Goal: Task Accomplishment & Management: Use online tool/utility

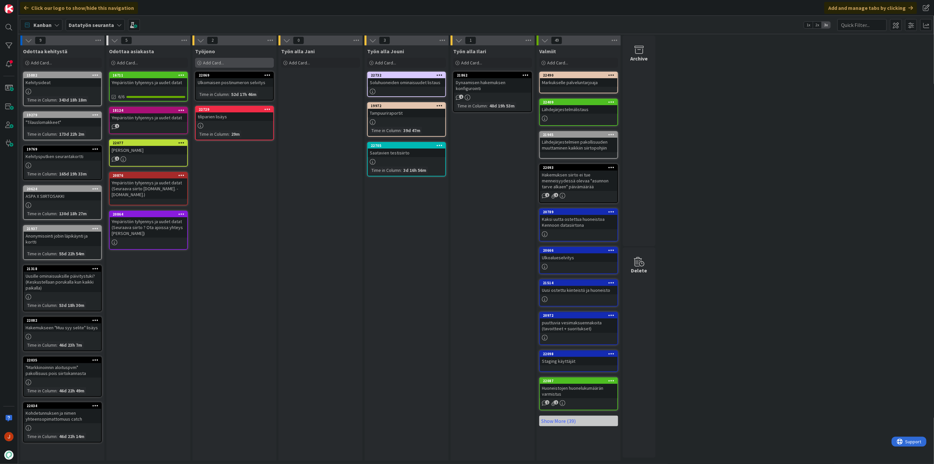
click at [234, 64] on div "Add Card..." at bounding box center [234, 63] width 79 height 10
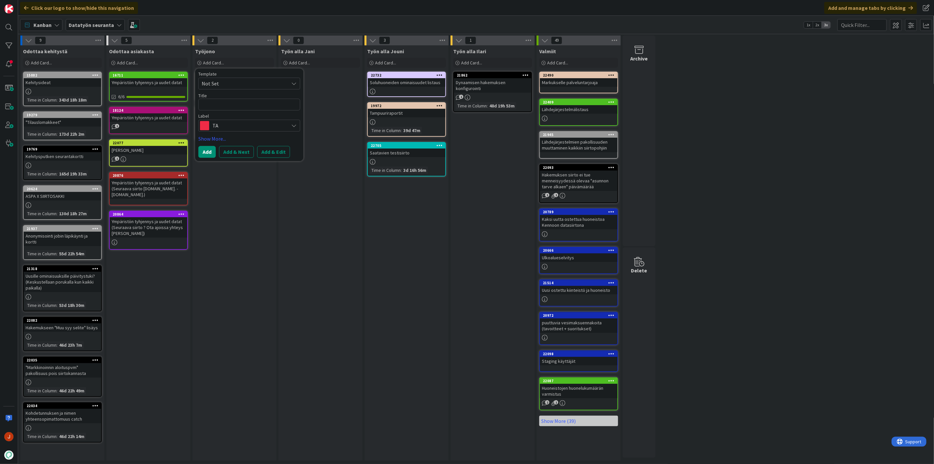
click at [240, 105] on textarea at bounding box center [249, 105] width 102 height 12
click at [255, 127] on span "TA" at bounding box center [249, 125] width 73 height 9
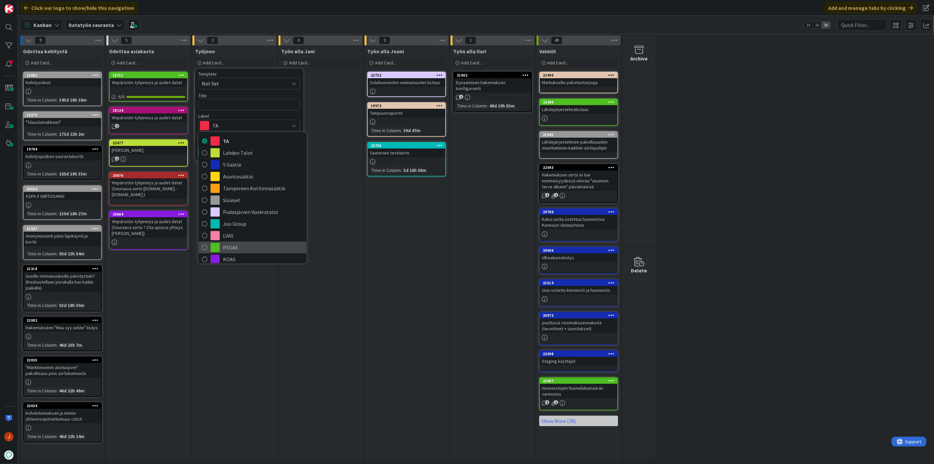
click at [238, 247] on span "PSOAS" at bounding box center [263, 247] width 80 height 10
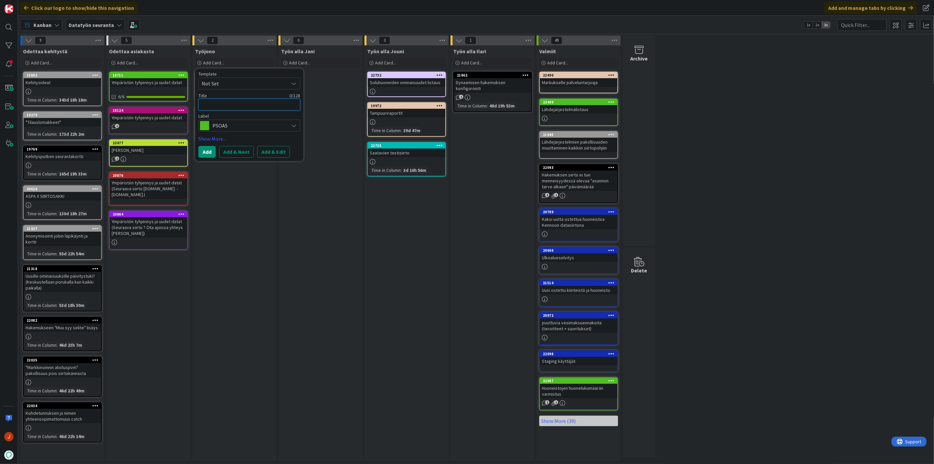
click at [228, 100] on textarea at bounding box center [249, 105] width 102 height 12
click at [226, 103] on textarea at bounding box center [249, 105] width 102 height 12
type textarea "x"
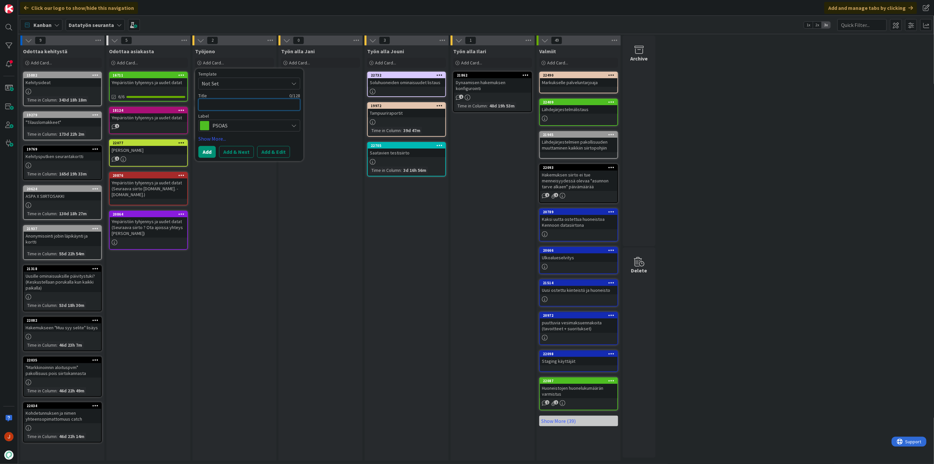
type textarea "i"
type textarea "x"
type textarea "id"
type textarea "x"
type textarea "id"
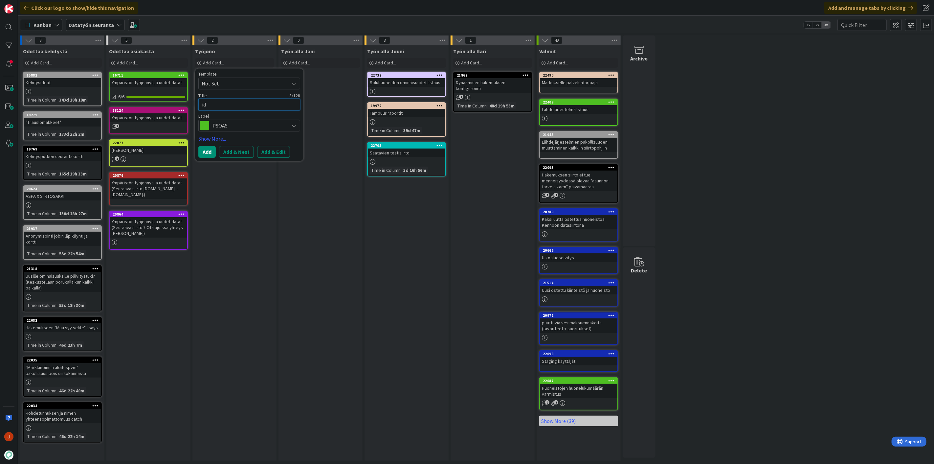
type textarea "x"
type textarea "id l"
type textarea "x"
type textarea "id li"
type textarea "x"
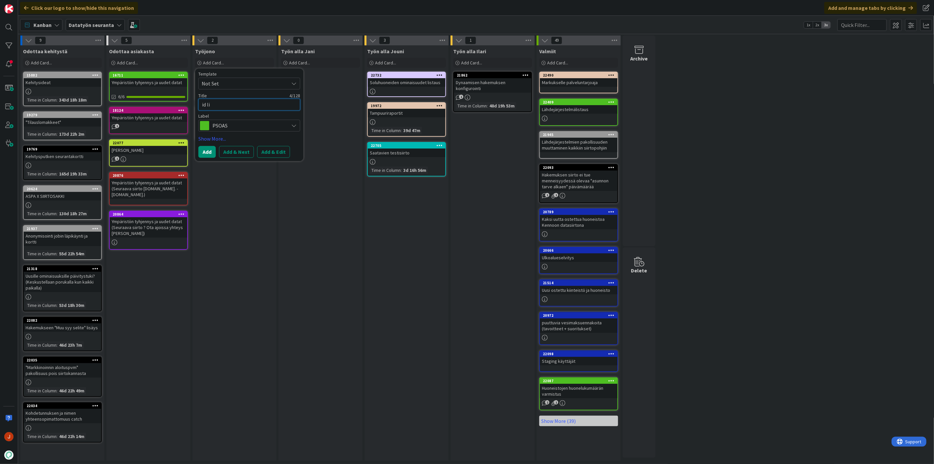
type textarea "id lis"
type textarea "x"
type textarea "id list"
type textarea "x"
type textarea "id lista"
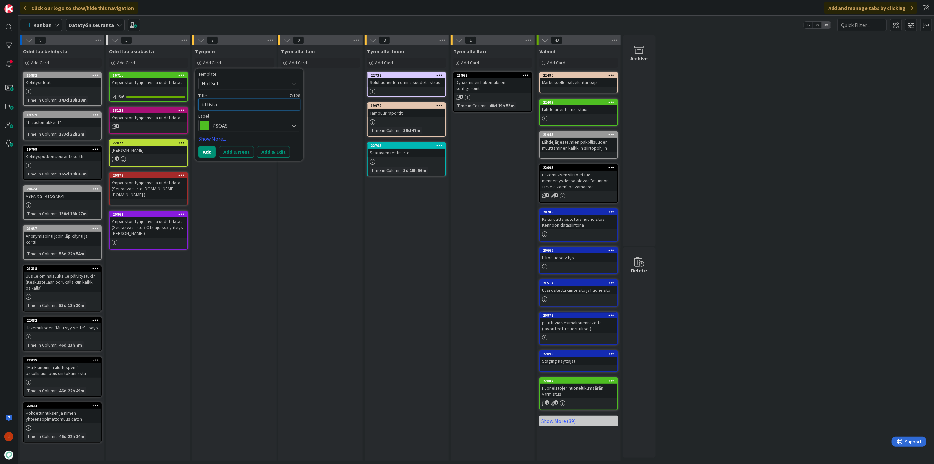
type textarea "x"
type textarea "id listau"
type textarea "x"
type textarea "id listaus"
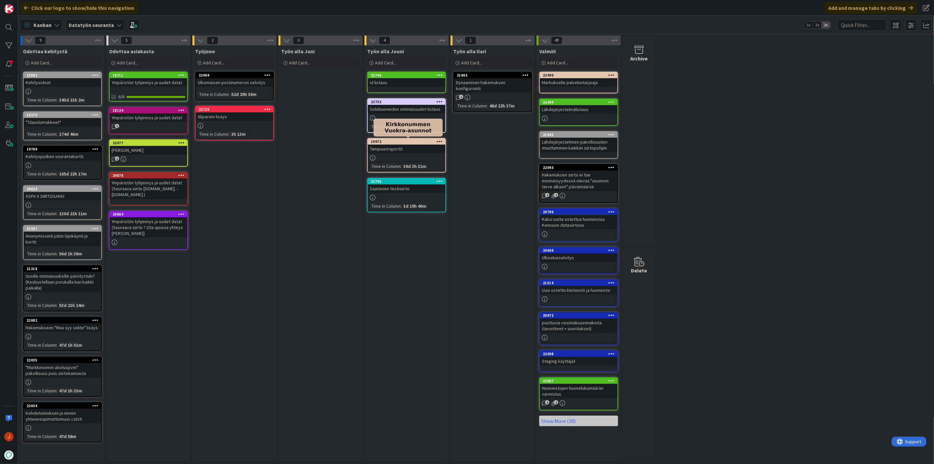
click at [429, 244] on div "Työn alla Jouni Add Card... 22746 id listaus 22732 Soluhuoneiden ominaisuudet l…" at bounding box center [407, 252] width 84 height 415
click at [345, 128] on div "Työn alla Jani Add Card..." at bounding box center [321, 252] width 84 height 415
